Goal: Navigation & Orientation: Understand site structure

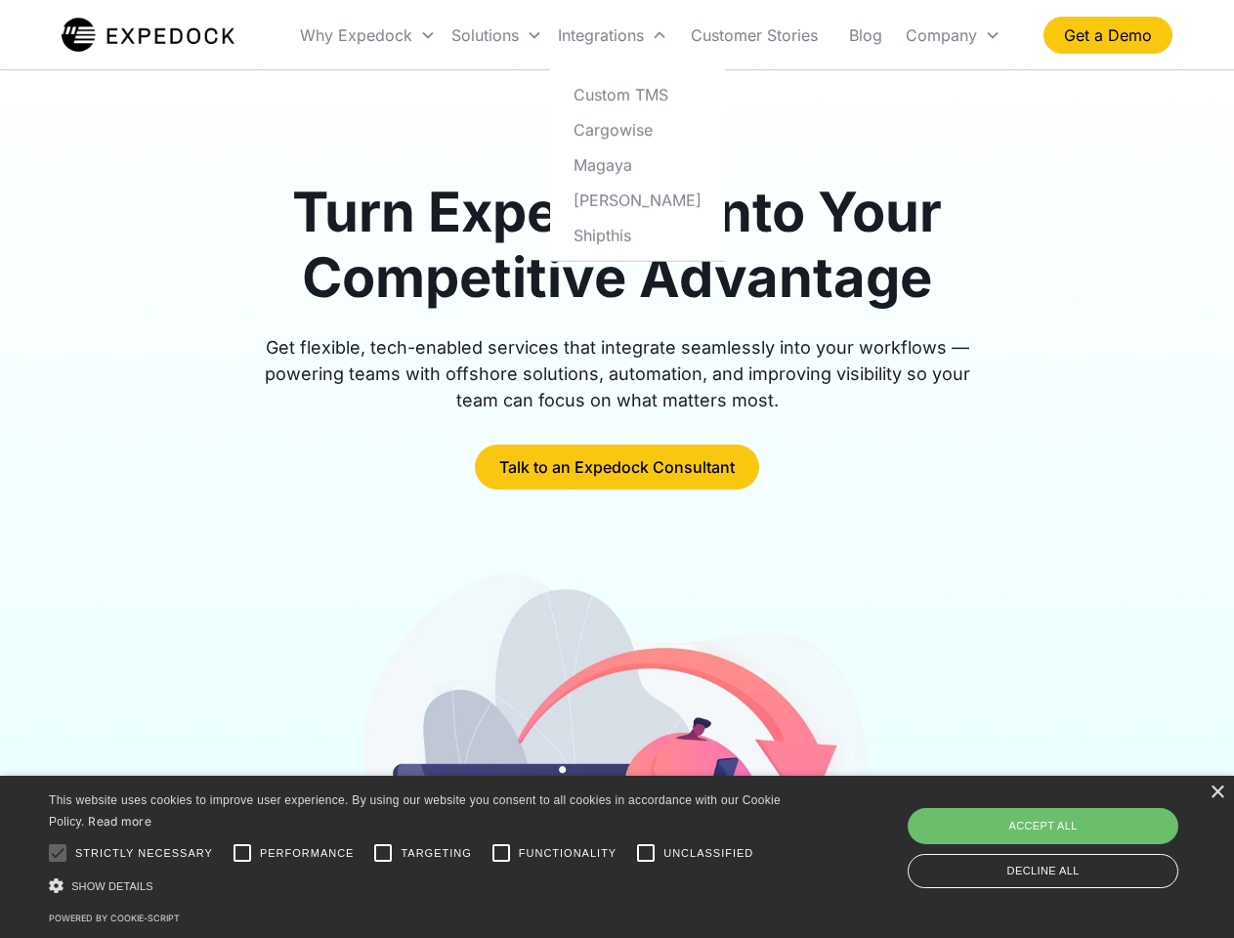
click at [651, 35] on div "Integrations" at bounding box center [612, 35] width 125 height 66
click at [368, 35] on div "Why Expedock" at bounding box center [356, 35] width 112 height 20
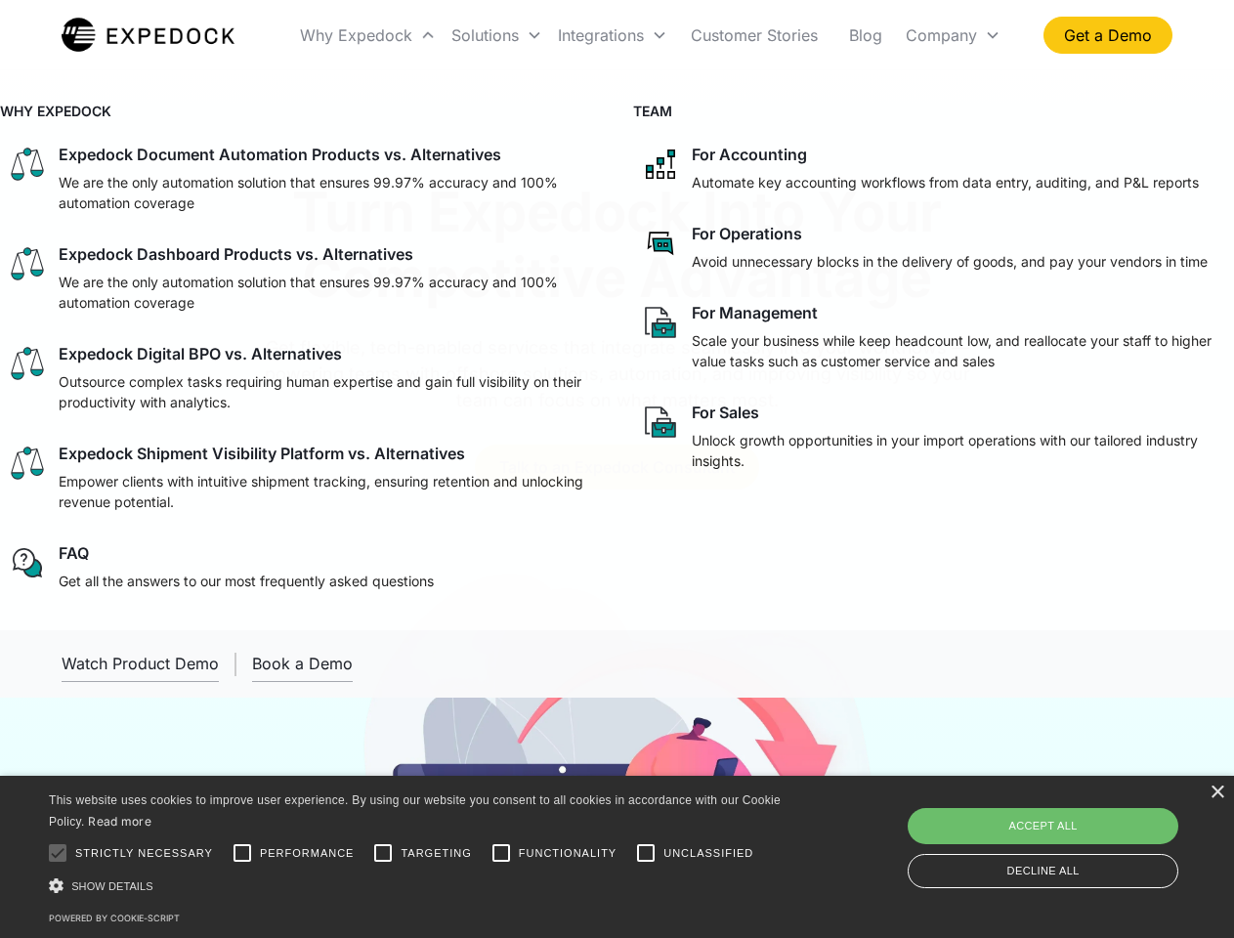
click at [496, 35] on div "Solutions" at bounding box center [484, 35] width 67 height 20
click at [612, 35] on div "Integrations" at bounding box center [601, 35] width 86 height 20
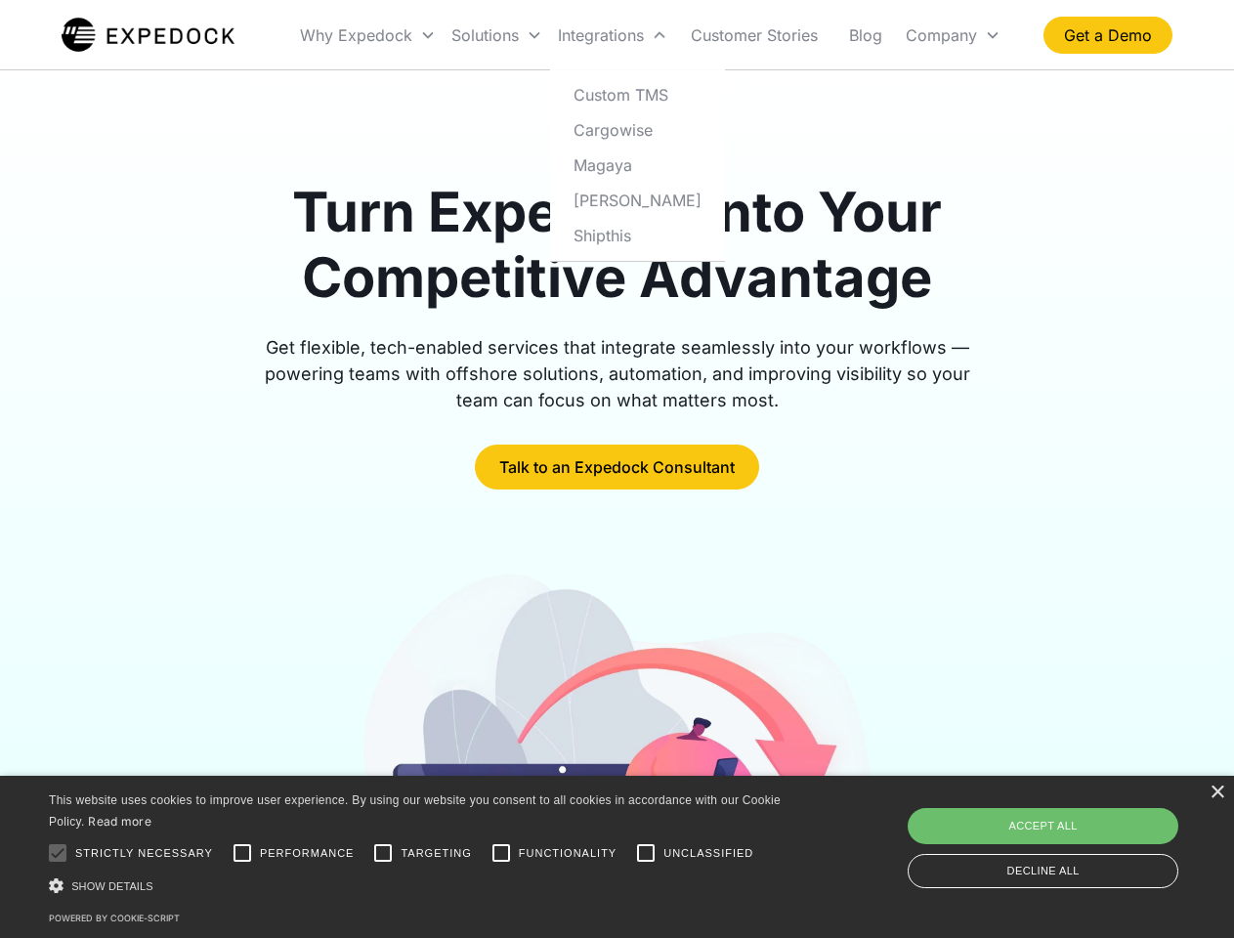
click at [952, 35] on div "Company" at bounding box center [940, 35] width 71 height 20
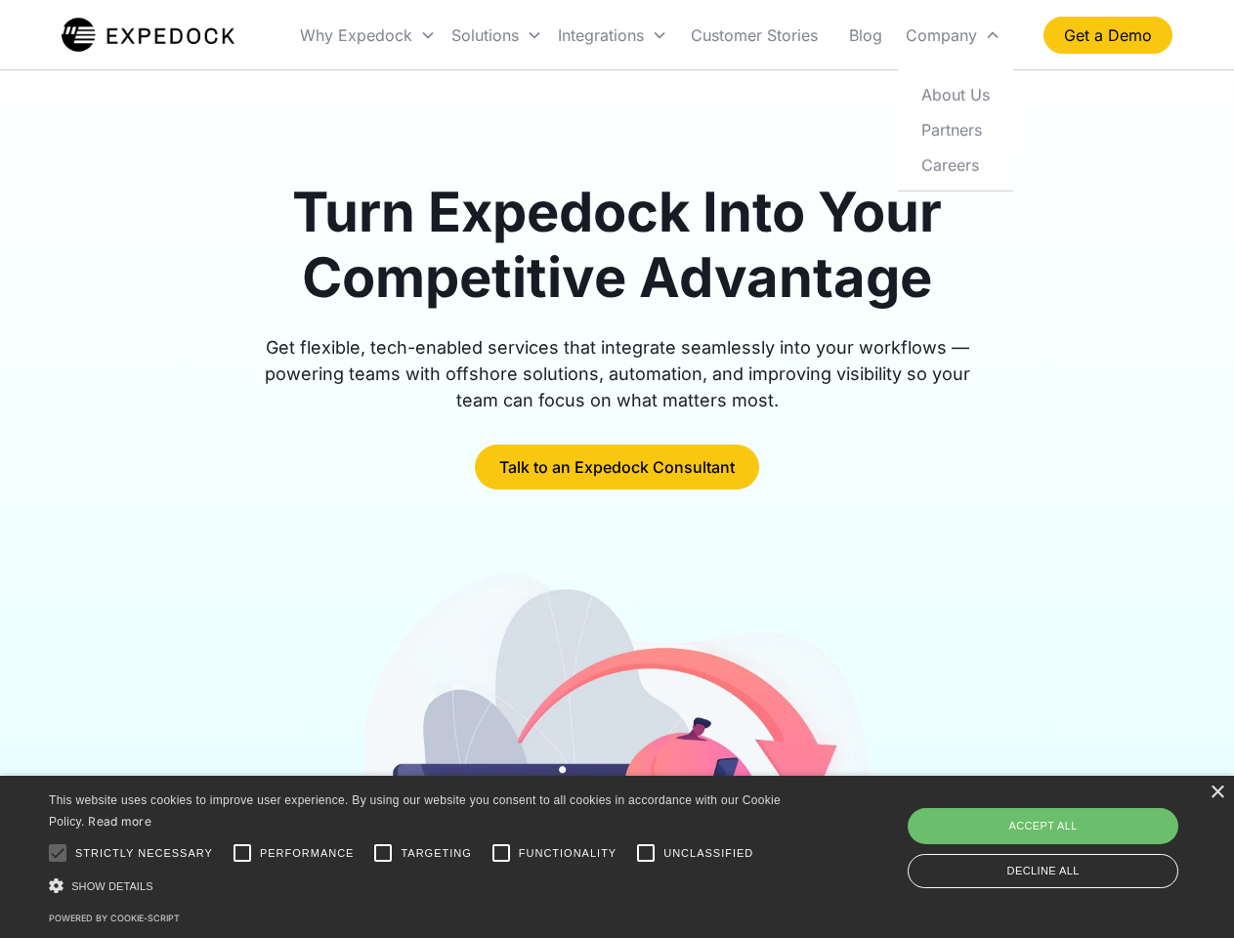
click at [58, 853] on div at bounding box center [57, 852] width 39 height 39
click at [242, 853] on input "Performance" at bounding box center [242, 852] width 39 height 39
checkbox input "true"
click at [383, 853] on input "Targeting" at bounding box center [382, 852] width 39 height 39
checkbox input "true"
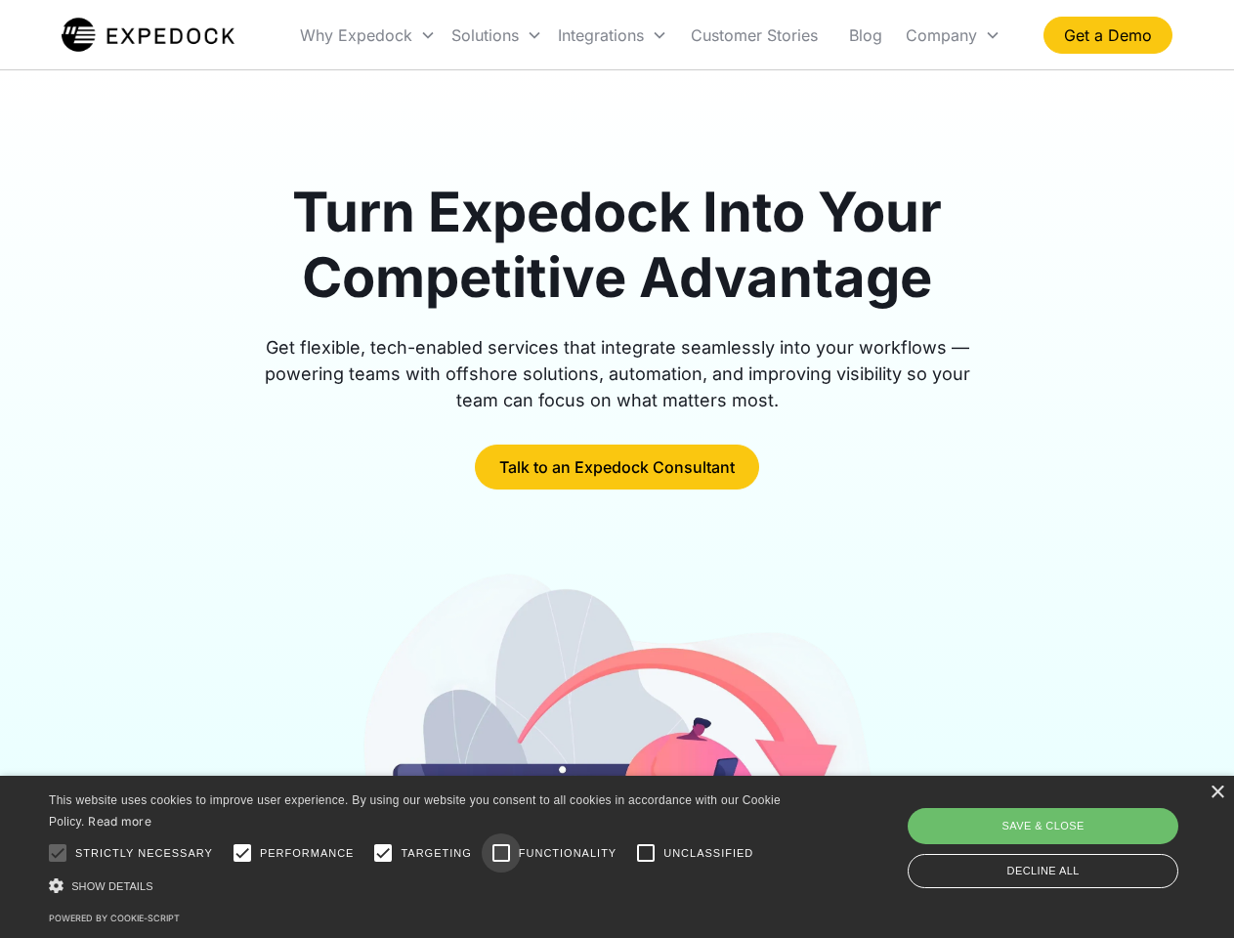
click at [501, 853] on input "Functionality" at bounding box center [501, 852] width 39 height 39
checkbox input "true"
click at [646, 853] on input "Unclassified" at bounding box center [645, 852] width 39 height 39
checkbox input "true"
